Goal: Task Accomplishment & Management: Use online tool/utility

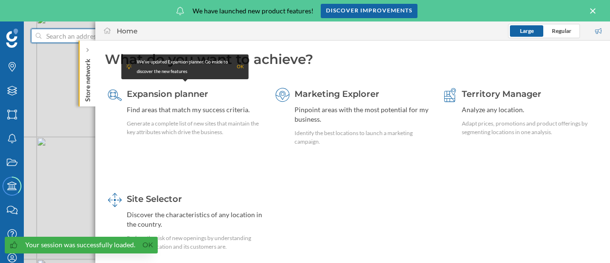
click at [84, 36] on input at bounding box center [94, 36] width 107 height 14
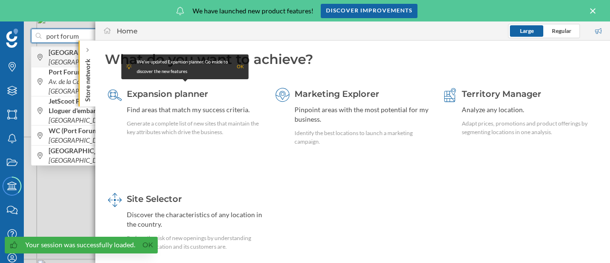
type input "port forum"
click at [65, 55] on b "[GEOGRAPHIC_DATA]" at bounding box center [84, 52] width 70 height 8
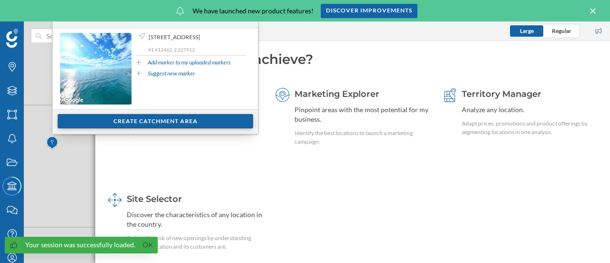
click at [159, 122] on div "Create catchment area" at bounding box center [155, 121] width 195 height 14
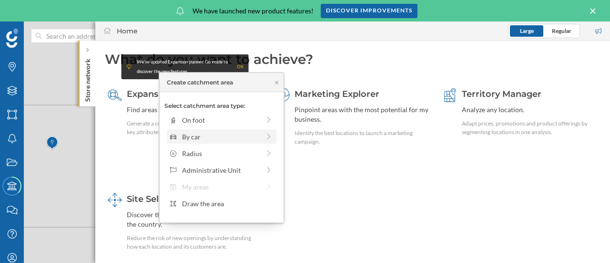
click at [211, 137] on div "By car" at bounding box center [221, 137] width 78 height 10
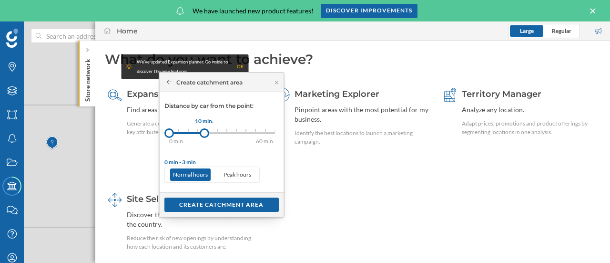
drag, startPoint x: 180, startPoint y: 133, endPoint x: 204, endPoint y: 136, distance: 24.0
click at [204, 136] on div at bounding box center [205, 133] width 10 height 10
click at [233, 204] on div "Create catchment area" at bounding box center [221, 204] width 114 height 14
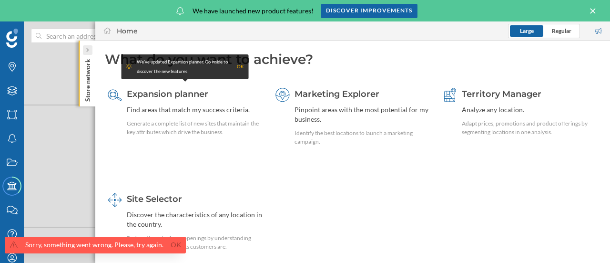
click at [90, 52] on div at bounding box center [88, 50] width 10 height 10
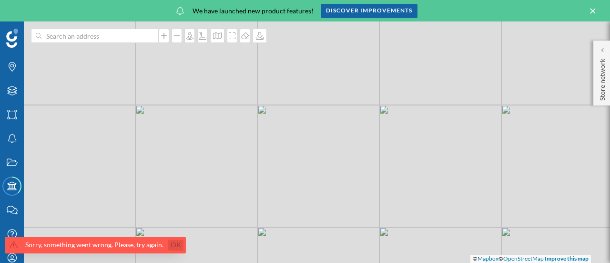
click at [172, 244] on link "Ok" at bounding box center [175, 244] width 15 height 11
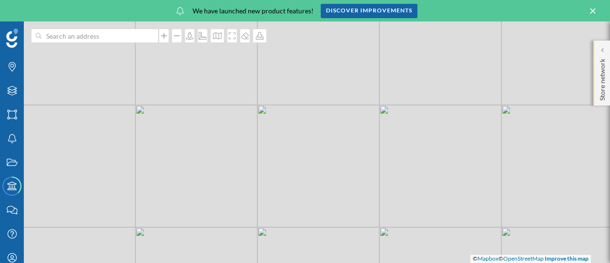
click at [602, 61] on p "Store network" at bounding box center [603, 78] width 10 height 46
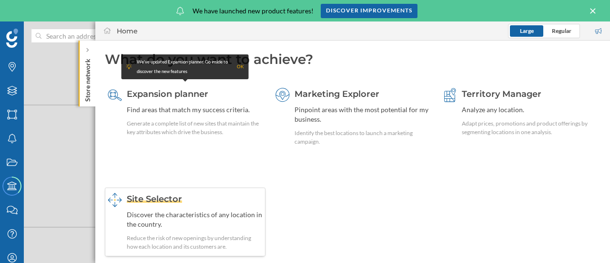
click at [179, 225] on div "Discover the characteristics of any location in the country." at bounding box center [195, 219] width 136 height 19
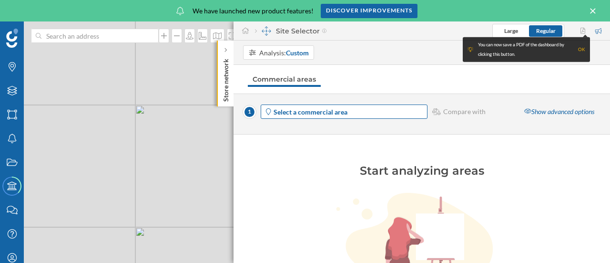
click at [333, 113] on strong "Select a commercial area" at bounding box center [311, 112] width 74 height 8
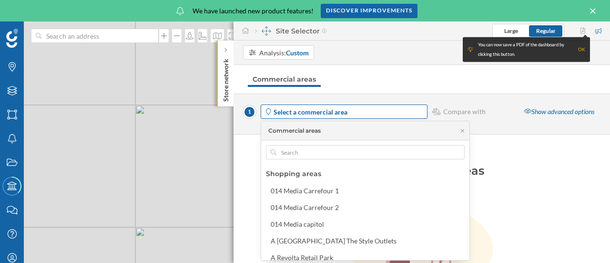
click at [333, 113] on strong "Select a commercial area" at bounding box center [311, 112] width 74 height 8
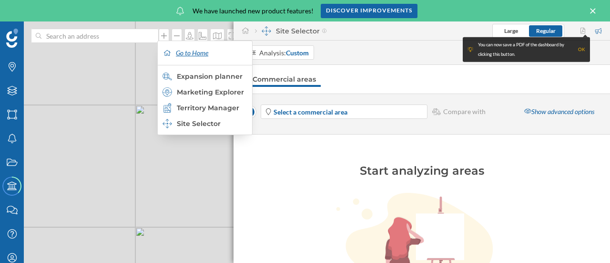
click at [198, 54] on div "Go to Home" at bounding box center [205, 53] width 90 height 24
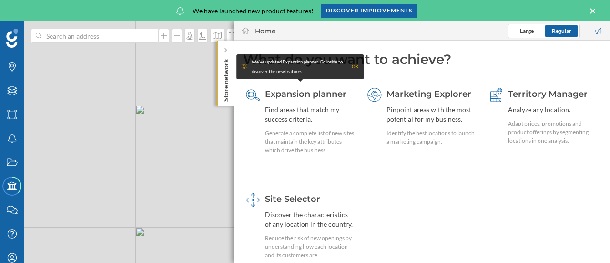
click at [355, 68] on div "OK" at bounding box center [355, 67] width 7 height 10
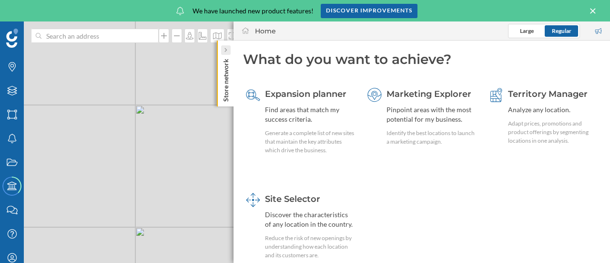
click at [225, 51] on icon at bounding box center [226, 50] width 2 height 4
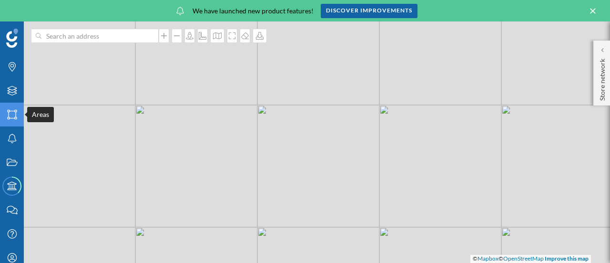
click at [11, 110] on icon "Areas" at bounding box center [12, 115] width 12 height 10
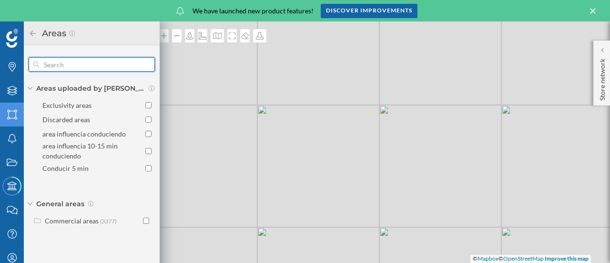
click at [71, 67] on input "text" at bounding box center [91, 64] width 105 height 19
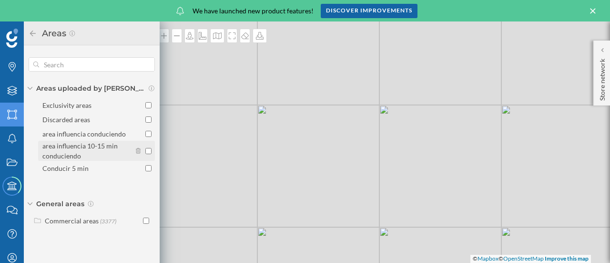
click at [148, 149] on input "area influencia 10-15 min conduciendo" at bounding box center [148, 151] width 6 height 6
checkbox input "true"
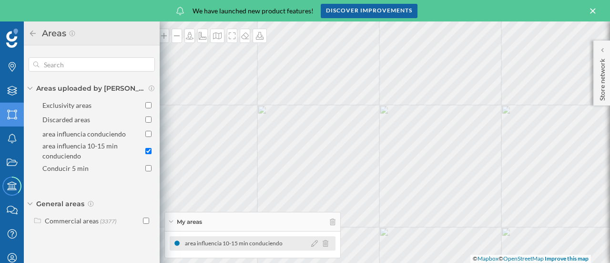
click at [240, 245] on div "area influencia 10-15 min conduciendo" at bounding box center [236, 243] width 102 height 10
click at [29, 32] on icon at bounding box center [33, 33] width 9 height 7
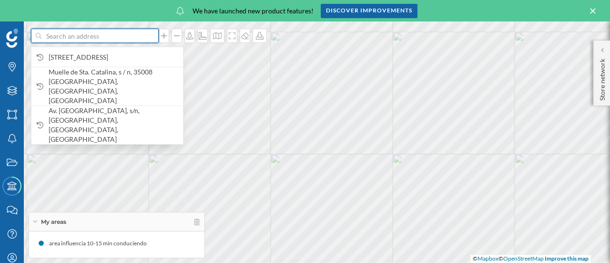
click at [103, 35] on input at bounding box center [94, 36] width 107 height 14
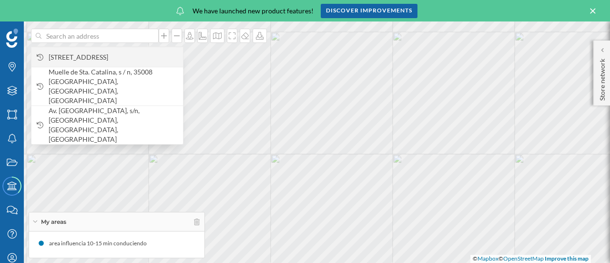
click at [95, 53] on span "[STREET_ADDRESS]" at bounding box center [114, 57] width 130 height 10
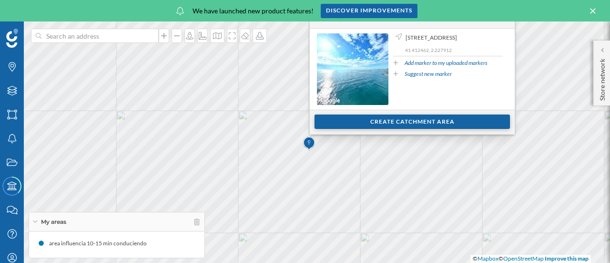
click at [421, 122] on div "Create catchment area" at bounding box center [412, 121] width 195 height 14
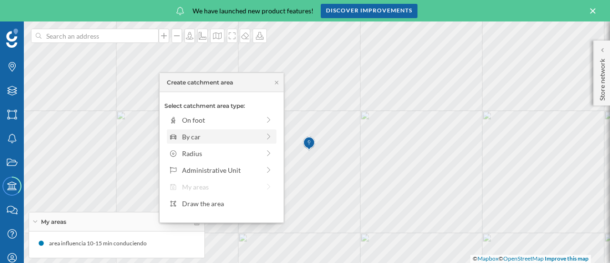
click at [249, 136] on div "By car" at bounding box center [221, 137] width 78 height 10
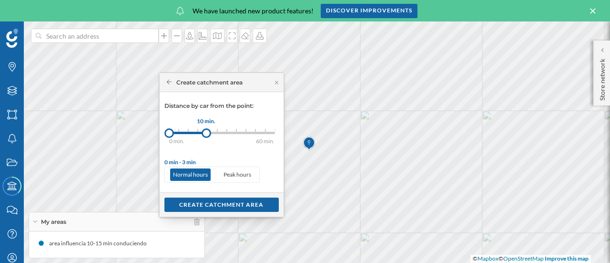
drag, startPoint x: 177, startPoint y: 133, endPoint x: 206, endPoint y: 133, distance: 29.1
click at [206, 133] on div at bounding box center [207, 133] width 10 height 10
click at [218, 202] on div "Create catchment area" at bounding box center [221, 204] width 114 height 14
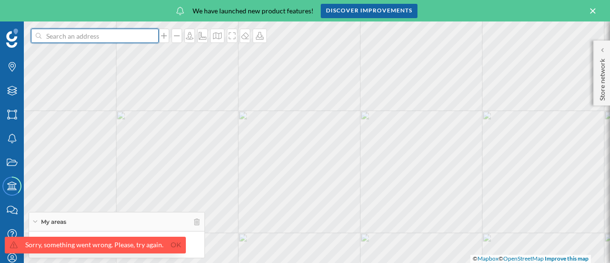
click at [126, 40] on input at bounding box center [94, 36] width 107 height 14
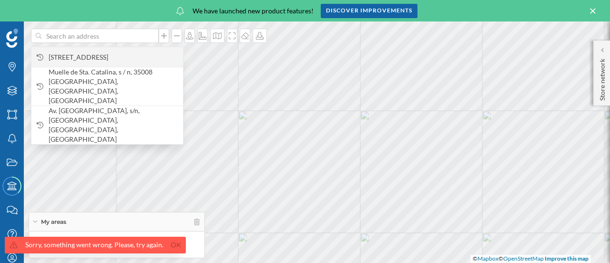
click at [125, 56] on span "[STREET_ADDRESS]" at bounding box center [114, 57] width 130 height 10
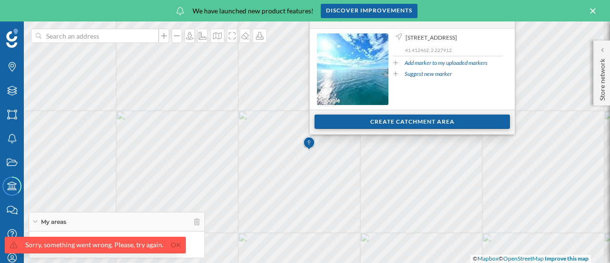
click at [427, 119] on div "Create catchment area" at bounding box center [412, 121] width 195 height 14
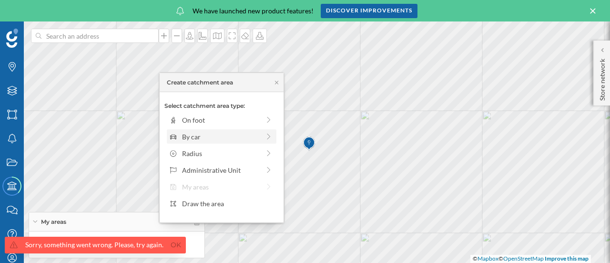
click at [258, 137] on div "By car" at bounding box center [221, 137] width 78 height 10
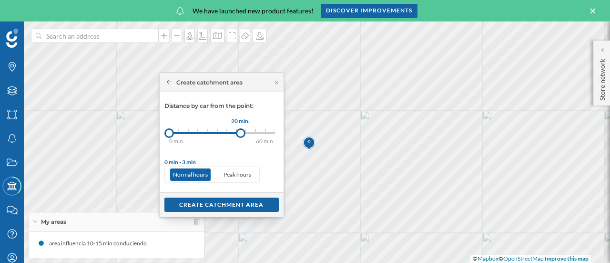
drag, startPoint x: 179, startPoint y: 132, endPoint x: 240, endPoint y: 133, distance: 61.0
click at [240, 133] on div at bounding box center [241, 133] width 10 height 10
click at [239, 202] on div "Create catchment area" at bounding box center [221, 204] width 114 height 14
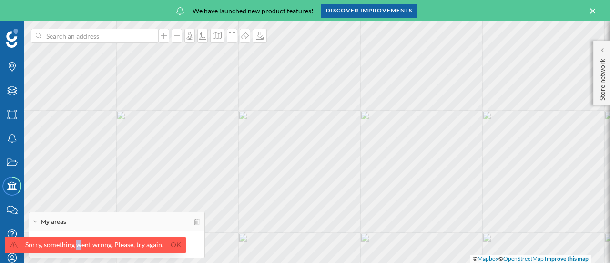
click at [78, 245] on div "Sorry, something went wrong. Please, try again." at bounding box center [94, 245] width 138 height 10
click at [173, 245] on link "Ok" at bounding box center [175, 244] width 15 height 11
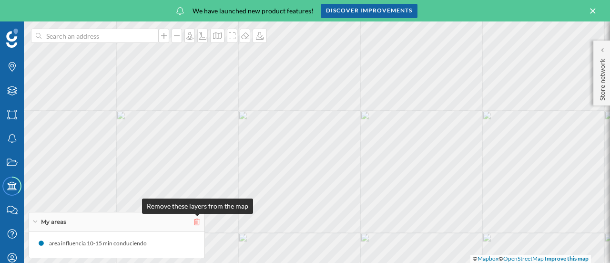
click at [194, 222] on icon at bounding box center [197, 221] width 6 height 7
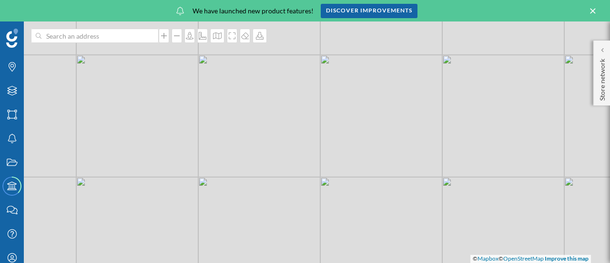
drag, startPoint x: 334, startPoint y: 120, endPoint x: 295, endPoint y: 186, distance: 77.2
click at [295, 186] on div "© Mapbox © OpenStreetMap Improve this map" at bounding box center [305, 141] width 610 height 241
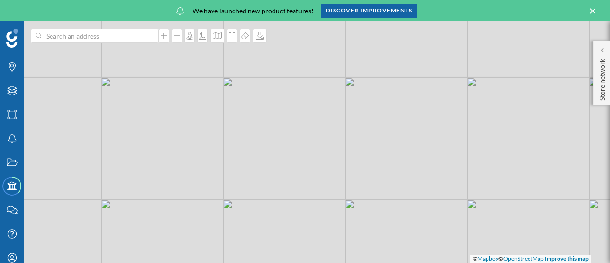
click at [264, 167] on div "© Mapbox © OpenStreetMap Improve this map" at bounding box center [305, 141] width 610 height 241
click at [110, 39] on input at bounding box center [94, 36] width 107 height 14
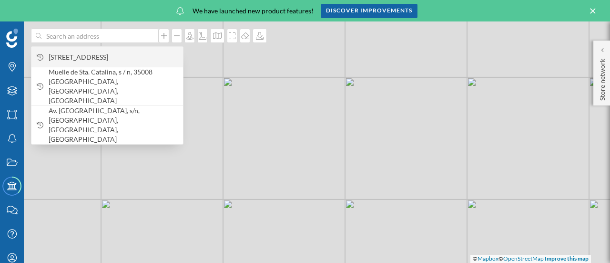
click at [97, 53] on span "[STREET_ADDRESS]" at bounding box center [114, 57] width 130 height 10
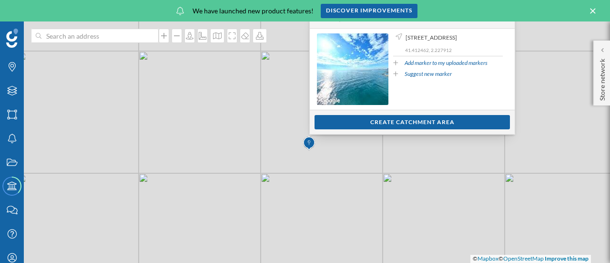
click at [405, 78] on link "Suggest new marker" at bounding box center [428, 74] width 47 height 9
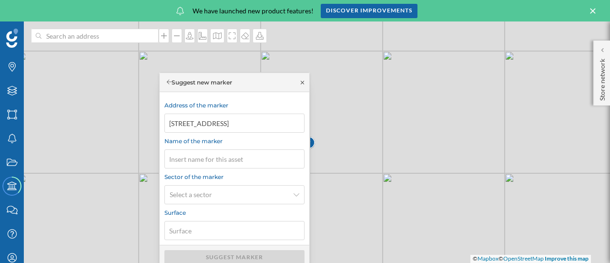
click at [300, 81] on icon at bounding box center [302, 83] width 7 height 6
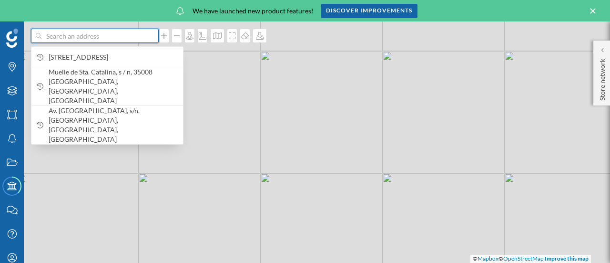
click at [73, 36] on input at bounding box center [94, 36] width 107 height 14
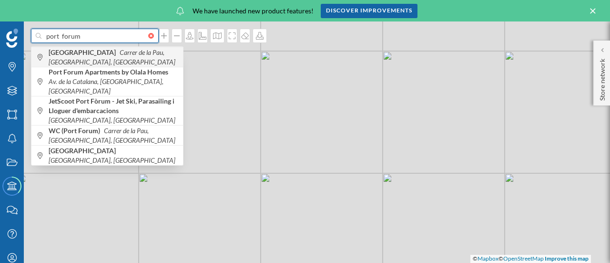
type input "port forum"
click at [78, 52] on b "[GEOGRAPHIC_DATA]" at bounding box center [84, 52] width 70 height 8
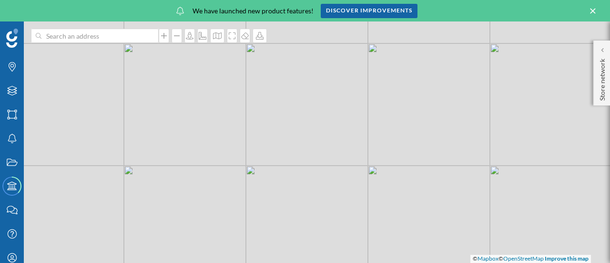
drag, startPoint x: 308, startPoint y: 143, endPoint x: 294, endPoint y: 135, distance: 16.6
click at [228, 125] on div "© Mapbox © OpenStreetMap Improve this map" at bounding box center [305, 141] width 610 height 241
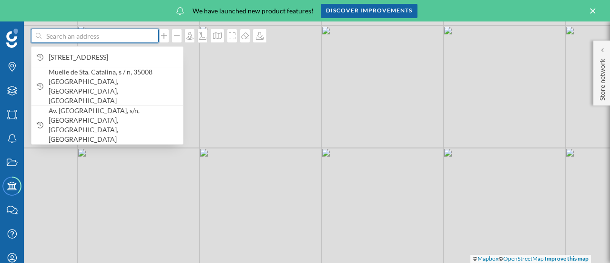
click at [105, 36] on input at bounding box center [94, 36] width 107 height 14
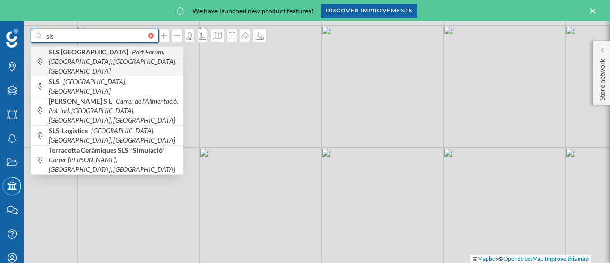
type input "sls"
click at [105, 58] on span "SLS Barcelona Port Forum, [GEOGRAPHIC_DATA], [GEOGRAPHIC_DATA], [GEOGRAPHIC_DAT…" at bounding box center [114, 61] width 130 height 29
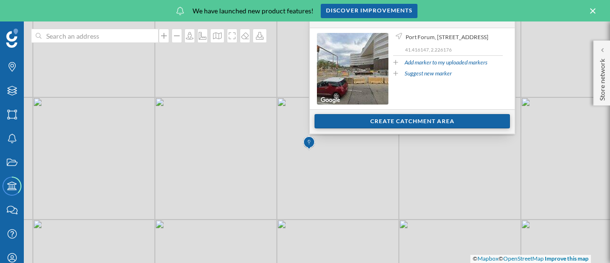
click at [400, 118] on div "Create catchment area" at bounding box center [412, 121] width 195 height 14
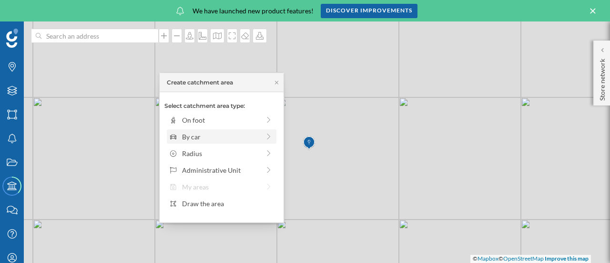
click at [260, 135] on div "By car" at bounding box center [221, 137] width 104 height 10
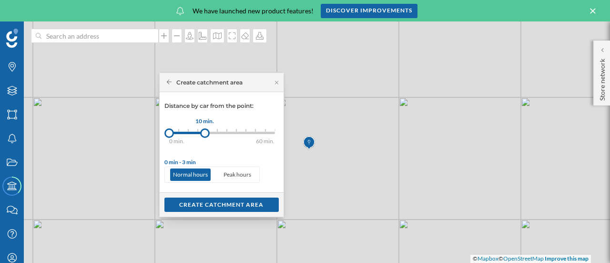
drag, startPoint x: 178, startPoint y: 132, endPoint x: 204, endPoint y: 133, distance: 26.7
click at [204, 133] on div at bounding box center [205, 133] width 10 height 10
click at [216, 204] on div "Create catchment area" at bounding box center [221, 204] width 114 height 14
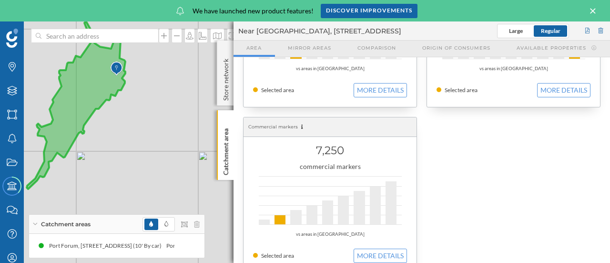
scroll to position [463, 0]
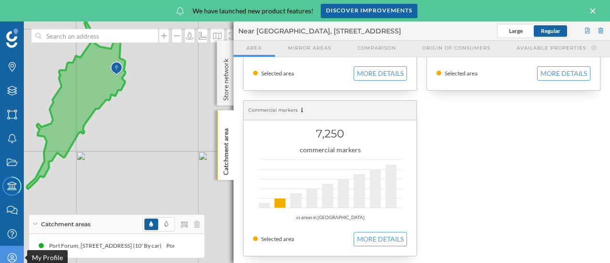
click at [10, 255] on icon "My Profile" at bounding box center [12, 258] width 12 height 10
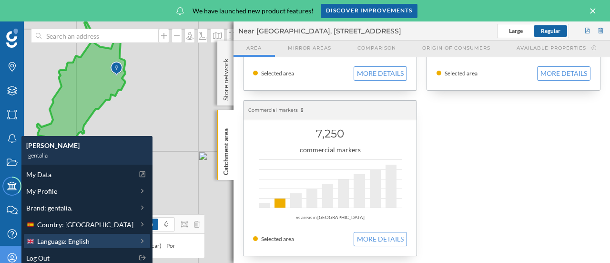
click at [138, 241] on icon at bounding box center [142, 240] width 9 height 7
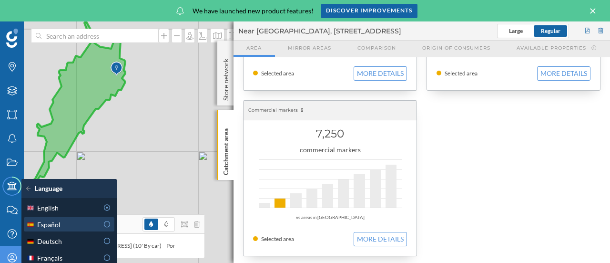
click at [108, 226] on icon at bounding box center [106, 224] width 7 height 7
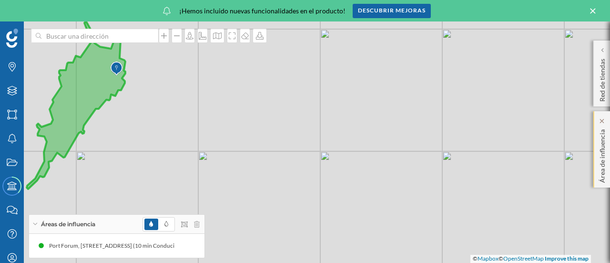
click at [599, 143] on p "Área de influencia" at bounding box center [603, 153] width 10 height 57
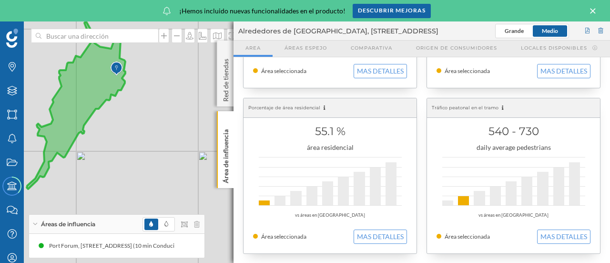
scroll to position [143, 0]
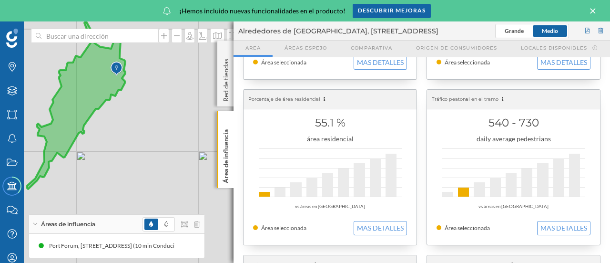
click at [196, 63] on div "© Mapbox © OpenStreetMap Improve this map" at bounding box center [305, 141] width 610 height 241
click at [225, 51] on div "Red de tiendas" at bounding box center [225, 74] width 17 height 66
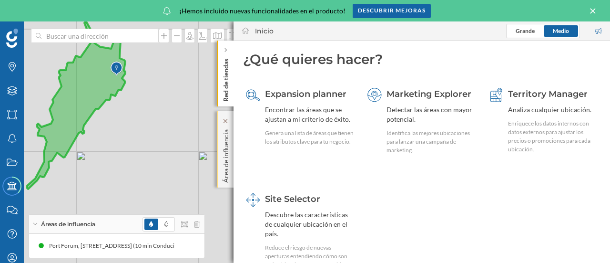
click at [223, 145] on p "Área de influencia" at bounding box center [226, 153] width 10 height 57
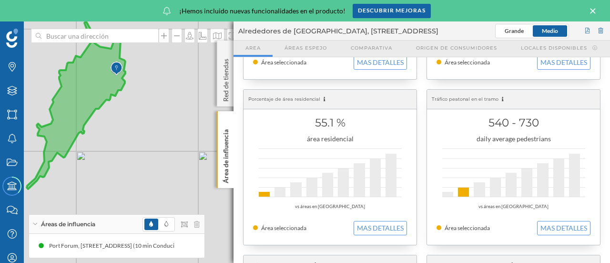
scroll to position [0, 0]
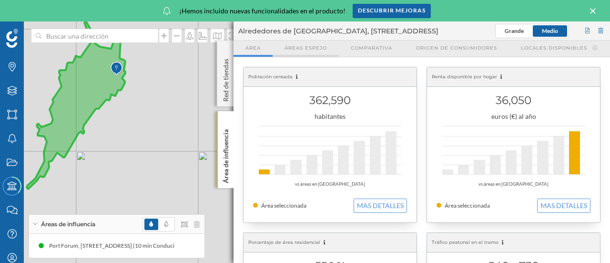
click at [306, 46] on span "Áreas espejo" at bounding box center [306, 47] width 42 height 7
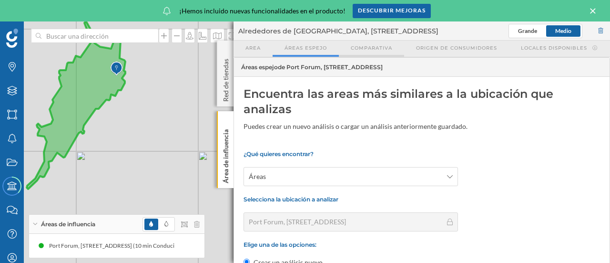
click at [378, 46] on span "Comparativa" at bounding box center [371, 47] width 41 height 7
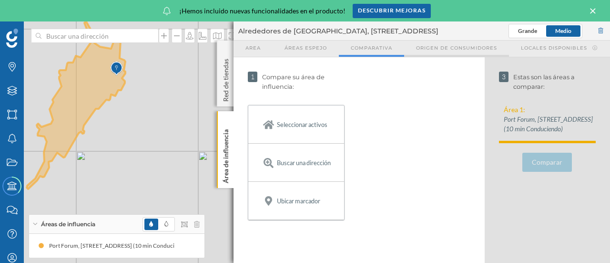
click at [439, 44] on span "Origen de consumidores" at bounding box center [456, 47] width 81 height 7
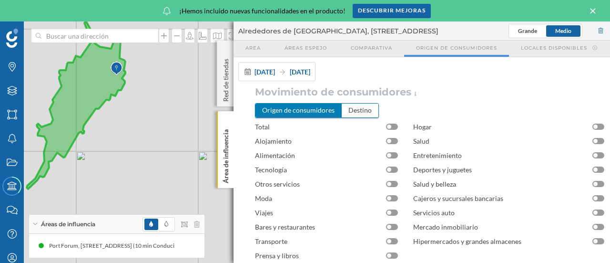
scroll to position [1, 0]
click at [392, 126] on div at bounding box center [392, 126] width 12 height 6
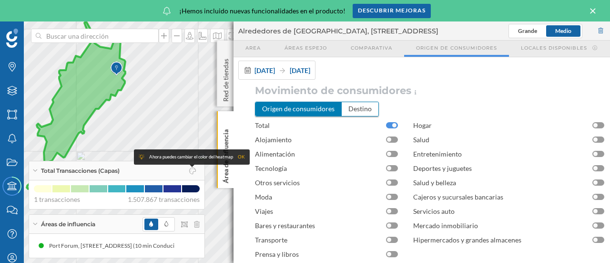
click at [243, 157] on div "OK" at bounding box center [241, 157] width 7 height 10
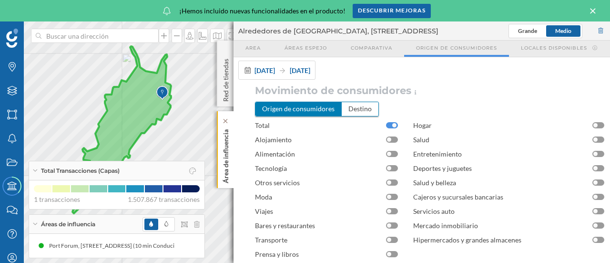
click at [220, 121] on div "Marcas Capas Áreas Notificaciones Estados Academy Contacta con nosotros Centro …" at bounding box center [305, 141] width 610 height 241
click at [360, 108] on div "Destino" at bounding box center [360, 108] width 37 height 13
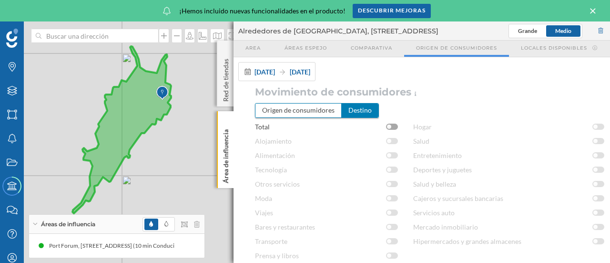
click at [392, 125] on div at bounding box center [392, 126] width 12 height 6
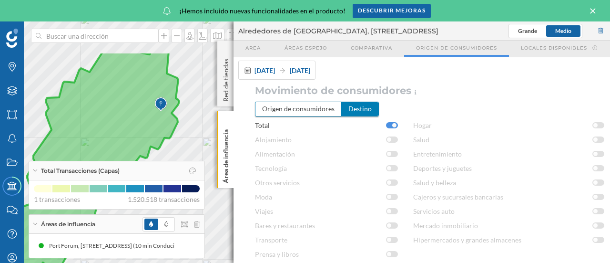
click at [202, 163] on div "Marcas Capas Áreas Notificaciones Estados Academy Contacta con nosotros Centro …" at bounding box center [305, 141] width 610 height 241
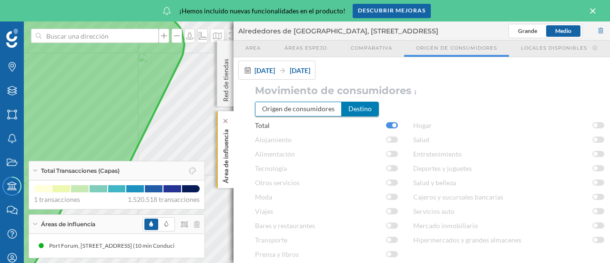
click at [231, 148] on div "Marcas Capas Áreas Notificaciones Estados Academy Contacta con nosotros Centro …" at bounding box center [305, 141] width 610 height 241
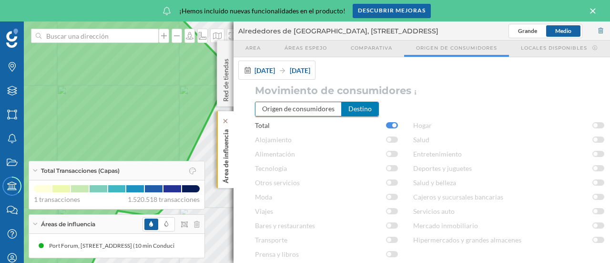
click at [218, 144] on div "Marcas Capas Áreas Notificaciones Estados Academy Contacta con nosotros Centro …" at bounding box center [305, 141] width 610 height 241
click at [29, 224] on div "Áreas de influencia" at bounding box center [116, 224] width 175 height 19
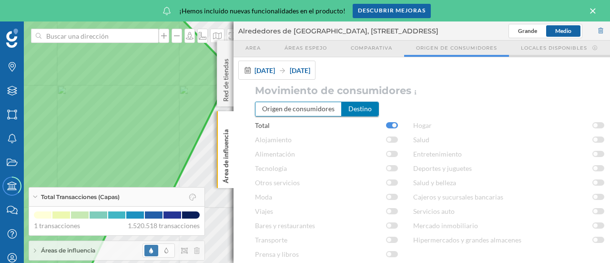
click at [543, 47] on span "Locales disponibles" at bounding box center [554, 47] width 66 height 7
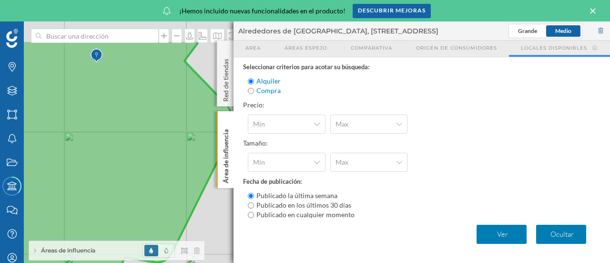
drag, startPoint x: 201, startPoint y: 204, endPoint x: 208, endPoint y: 251, distance: 47.3
click at [208, 251] on div "© Mapbox © OpenStreetMap Improve this map" at bounding box center [305, 141] width 610 height 241
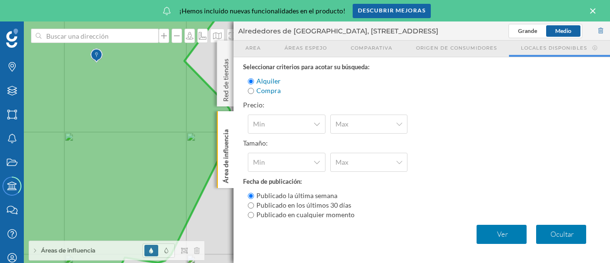
click at [595, 8] on icon at bounding box center [592, 10] width 5 height 5
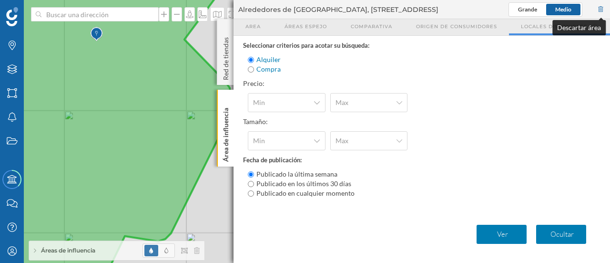
click at [603, 8] on div at bounding box center [601, 9] width 9 height 14
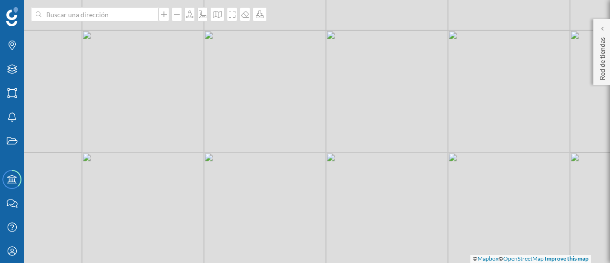
drag, startPoint x: 352, startPoint y: 80, endPoint x: 491, endPoint y: 122, distance: 145.8
click at [491, 122] on div "© Mapbox © OpenStreetMap Improve this map" at bounding box center [305, 131] width 610 height 263
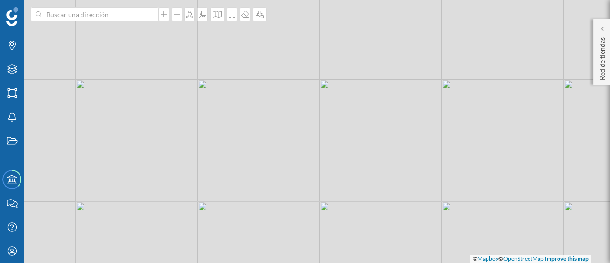
drag, startPoint x: 498, startPoint y: 128, endPoint x: 410, endPoint y: 133, distance: 87.8
click at [410, 133] on div "© Mapbox © OpenStreetMap Improve this map" at bounding box center [305, 131] width 610 height 263
drag, startPoint x: 404, startPoint y: 61, endPoint x: 331, endPoint y: 161, distance: 123.6
click at [331, 161] on div "© Mapbox © OpenStreetMap Improve this map" at bounding box center [305, 131] width 610 height 263
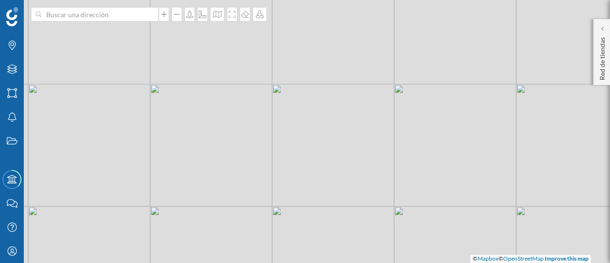
drag, startPoint x: 377, startPoint y: 49, endPoint x: 406, endPoint y: 186, distance: 140.3
click at [406, 186] on div "© Mapbox © OpenStreetMap Improve this map" at bounding box center [305, 131] width 610 height 263
click at [400, 93] on div "© Mapbox © OpenStreetMap Improve this map" at bounding box center [305, 131] width 610 height 263
drag, startPoint x: 391, startPoint y: 202, endPoint x: 414, endPoint y: 48, distance: 156.1
click at [410, 69] on div "© Mapbox © OpenStreetMap Improve this map" at bounding box center [305, 131] width 610 height 263
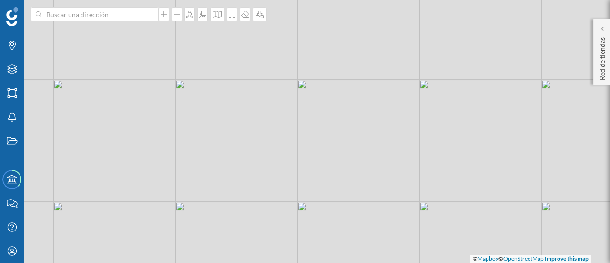
drag, startPoint x: 360, startPoint y: 158, endPoint x: 352, endPoint y: 105, distance: 53.1
click at [353, 115] on div "© Mapbox © OpenStreetMap Improve this map" at bounding box center [305, 131] width 610 height 263
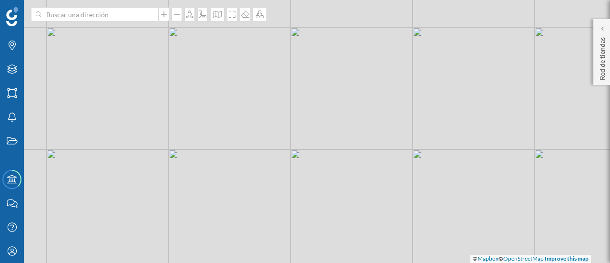
drag, startPoint x: 328, startPoint y: 164, endPoint x: 347, endPoint y: 84, distance: 82.3
click at [347, 84] on div "© Mapbox © OpenStreetMap Improve this map" at bounding box center [305, 131] width 610 height 263
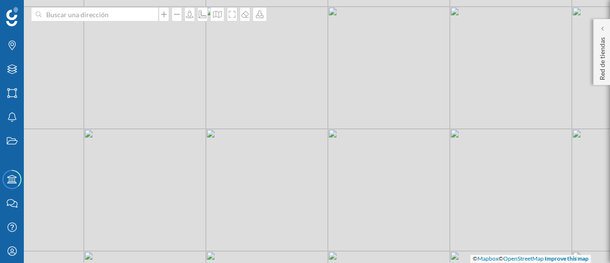
drag, startPoint x: 389, startPoint y: 82, endPoint x: 337, endPoint y: 140, distance: 77.6
click at [337, 140] on div "© Mapbox © OpenStreetMap Improve this map" at bounding box center [305, 131] width 610 height 263
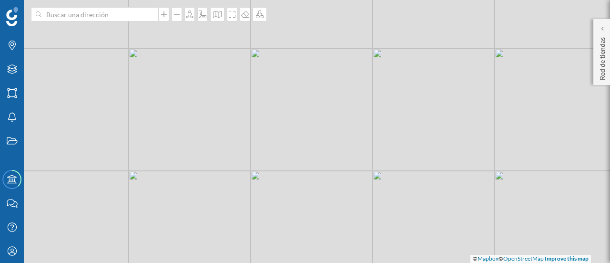
drag, startPoint x: 358, startPoint y: 57, endPoint x: 333, endPoint y: 164, distance: 110.6
click at [333, 164] on div "© Mapbox © OpenStreetMap Improve this map" at bounding box center [305, 131] width 610 height 263
